Goal: Check status: Check status

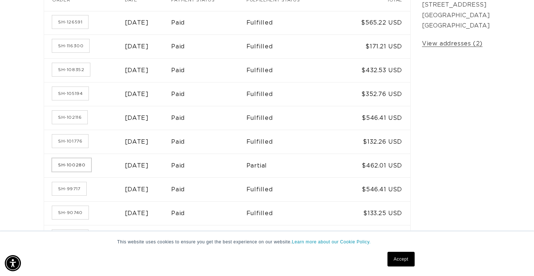
scroll to position [0, 481]
click at [72, 163] on link "SH-100280" at bounding box center [71, 165] width 39 height 13
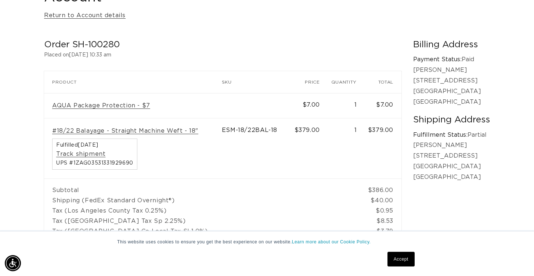
scroll to position [98, 0]
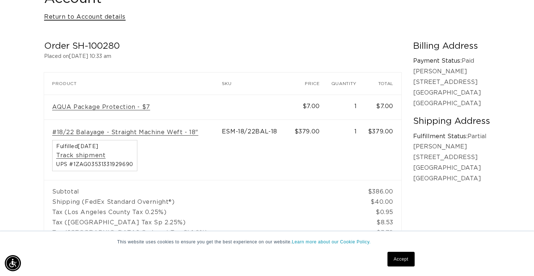
click at [70, 15] on link "Return to Account details" at bounding box center [84, 17] width 81 height 11
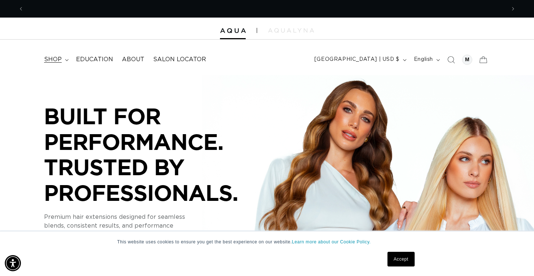
scroll to position [0, 481]
click at [51, 61] on span "shop" at bounding box center [53, 60] width 18 height 8
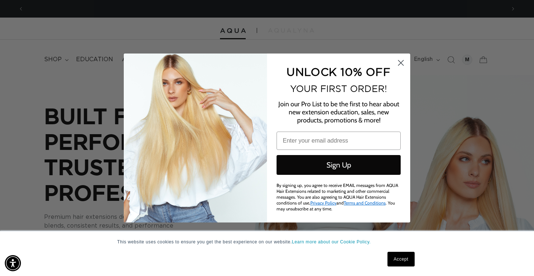
scroll to position [0, 0]
click at [400, 66] on circle "Close dialog" at bounding box center [400, 63] width 12 height 12
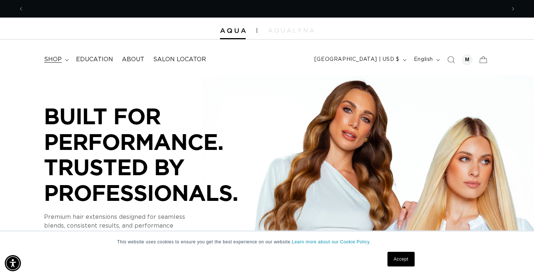
scroll to position [0, 481]
click at [61, 57] on summary "shop" at bounding box center [56, 59] width 32 height 17
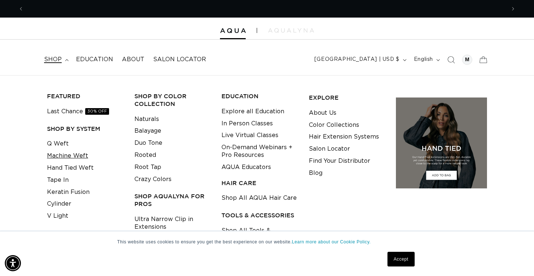
scroll to position [0, 963]
click at [58, 156] on link "Machine Weft" at bounding box center [67, 156] width 41 height 12
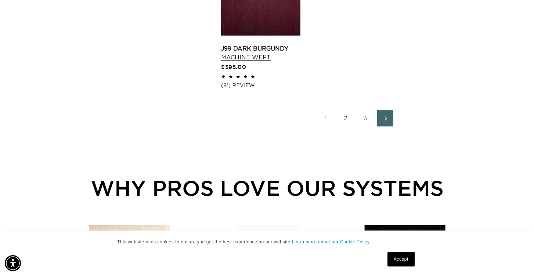
scroll to position [1133, 0]
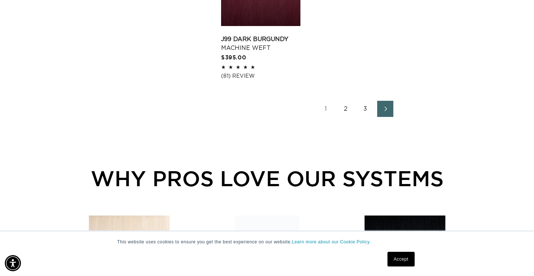
click at [346, 103] on link "2" at bounding box center [345, 109] width 16 height 16
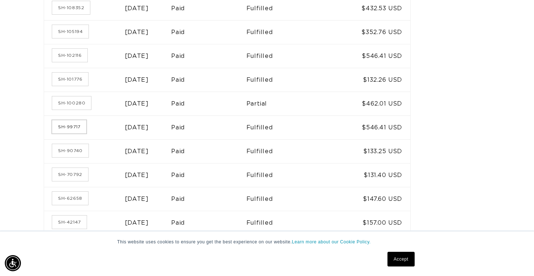
scroll to position [0, 481]
click at [70, 124] on link "SH-99717" at bounding box center [69, 126] width 34 height 13
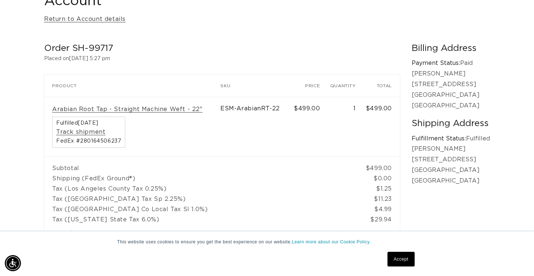
scroll to position [94, 0]
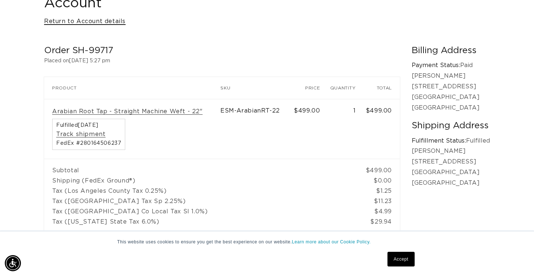
click at [68, 21] on link "Return to Account details" at bounding box center [84, 21] width 81 height 11
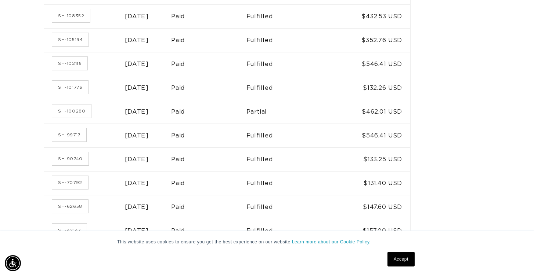
scroll to position [0, 481]
click at [74, 111] on link "SH-100280" at bounding box center [71, 111] width 39 height 13
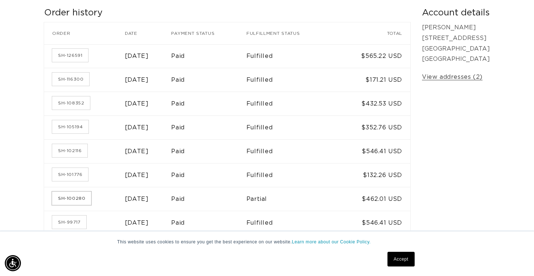
click at [59, 199] on link "SH-100280" at bounding box center [71, 198] width 39 height 13
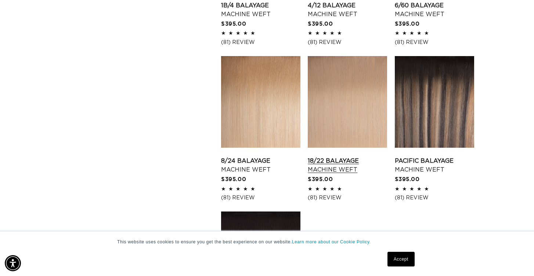
scroll to position [839, 0]
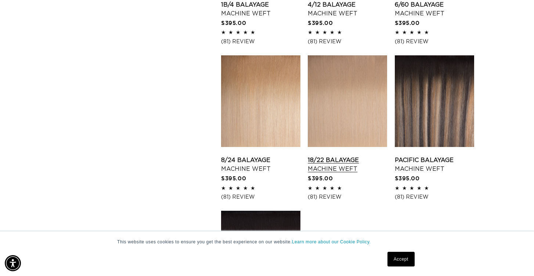
click at [345, 156] on link "18/22 Balayage Machine Weft" at bounding box center [347, 165] width 79 height 18
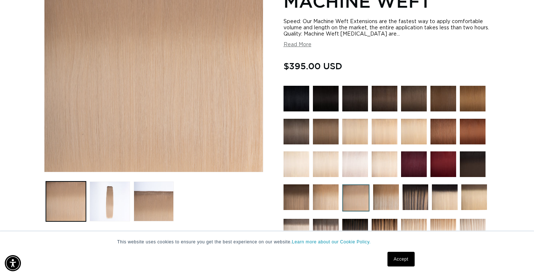
scroll to position [146, 0]
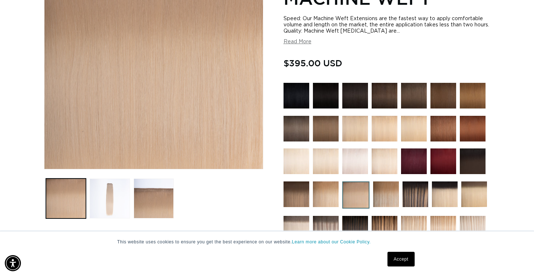
click at [117, 201] on button "Load image 2 in gallery view" at bounding box center [110, 199] width 40 height 40
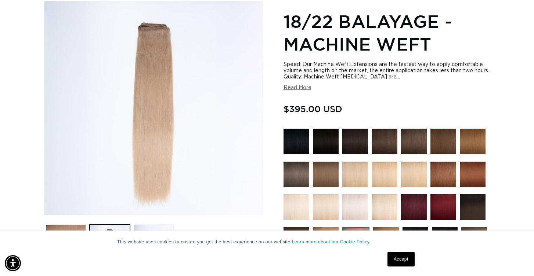
scroll to position [0, 481]
